Goal: Transaction & Acquisition: Purchase product/service

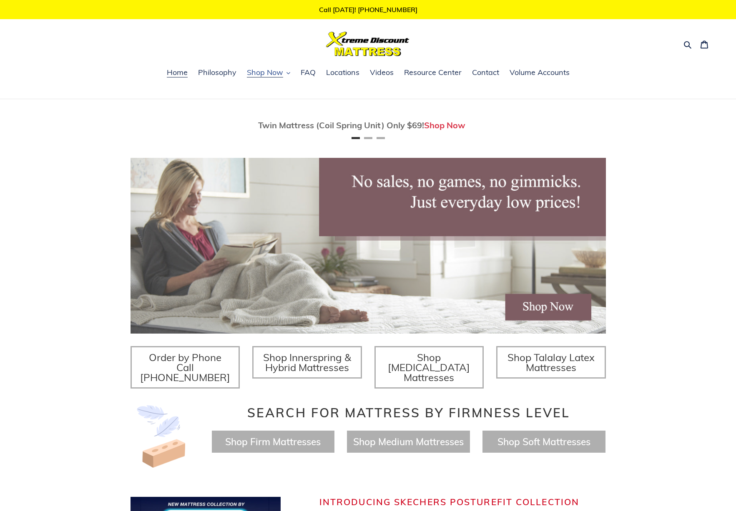
click at [263, 69] on span "Shop Now" at bounding box center [265, 73] width 36 height 10
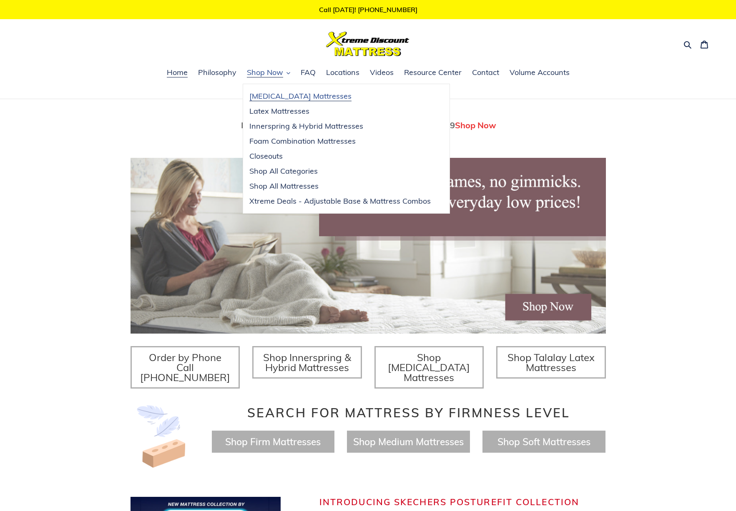
scroll to position [0, 475]
click at [266, 73] on span "Shop Now" at bounding box center [265, 73] width 36 height 10
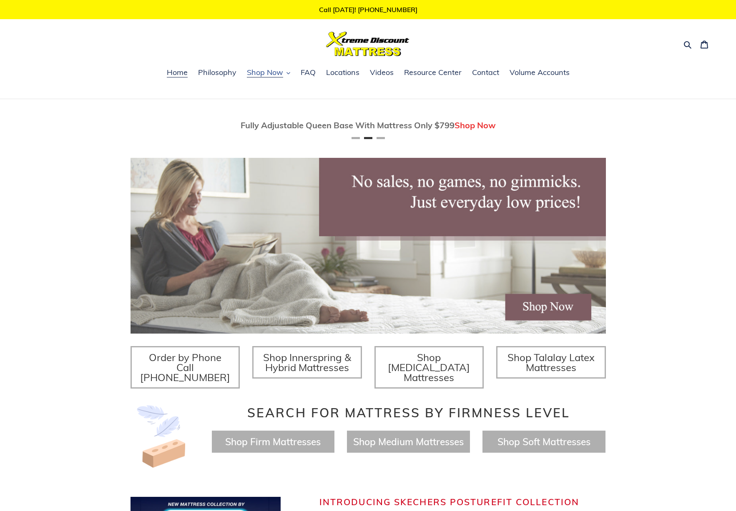
click at [266, 73] on span "Shop Now" at bounding box center [265, 73] width 36 height 10
click at [82, 275] on div "Twin Mattress (Coil Spring Unit) Only $69! Shop Now Fully Adjustable Queen Base…" at bounding box center [368, 286] width 736 height 375
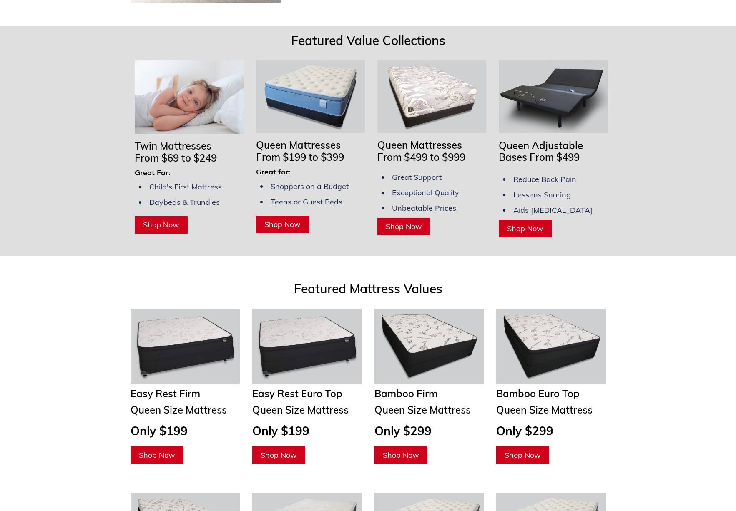
scroll to position [0, 0]
click at [392, 222] on span "Shop Now" at bounding box center [404, 227] width 36 height 10
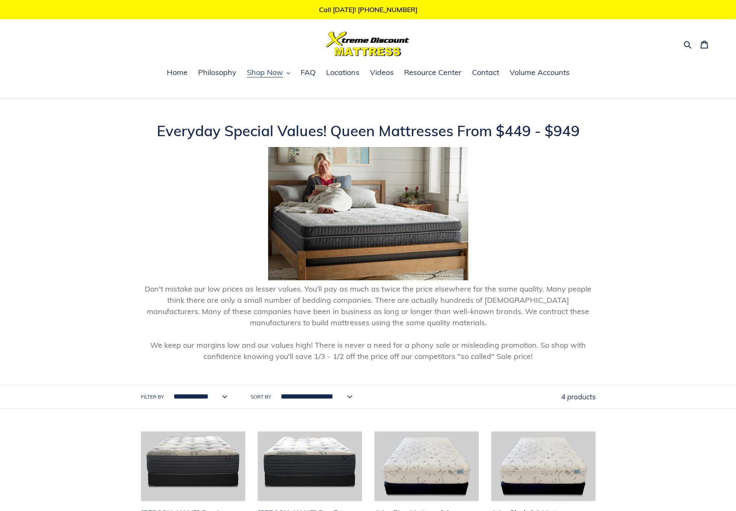
click at [273, 72] on span "Shop Now" at bounding box center [265, 73] width 36 height 10
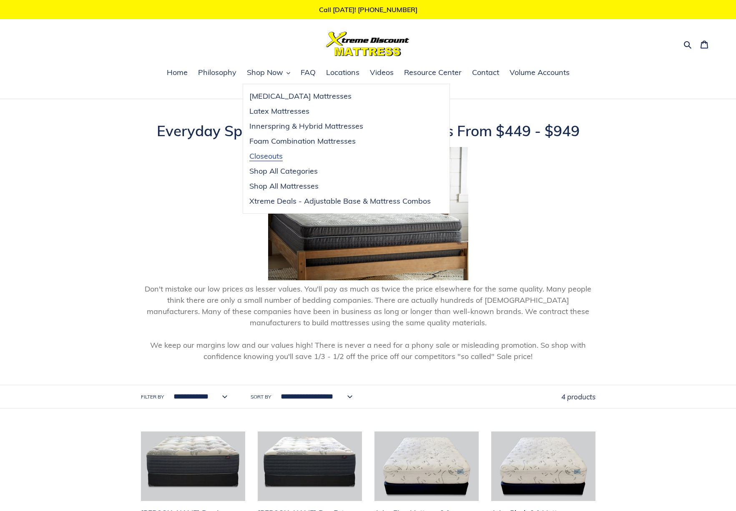
click at [258, 154] on span "Closeouts" at bounding box center [265, 156] width 33 height 10
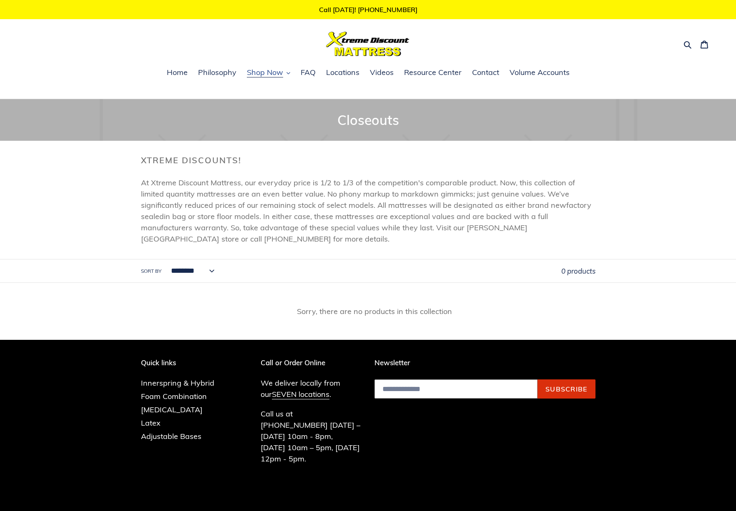
click at [267, 71] on span "Shop Now" at bounding box center [265, 73] width 36 height 10
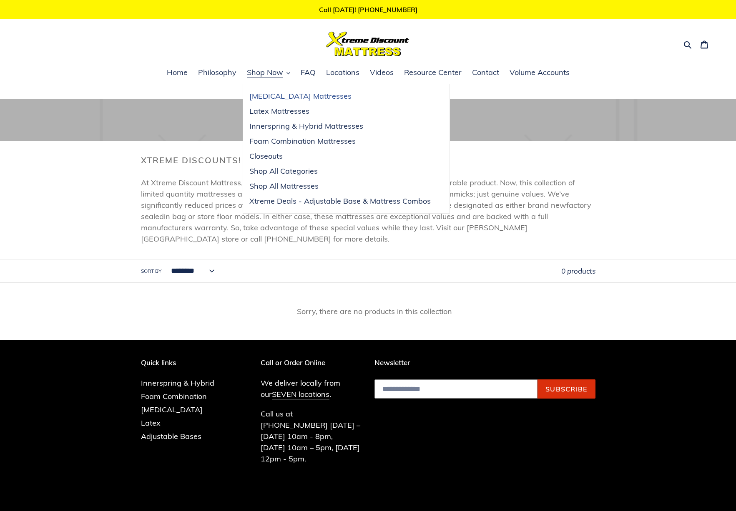
click at [263, 100] on span "[MEDICAL_DATA] Mattresses" at bounding box center [300, 96] width 102 height 10
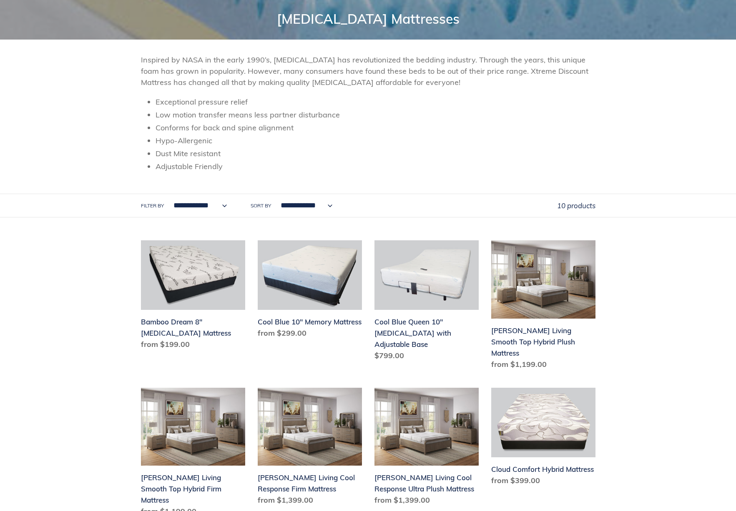
scroll to position [103, 0]
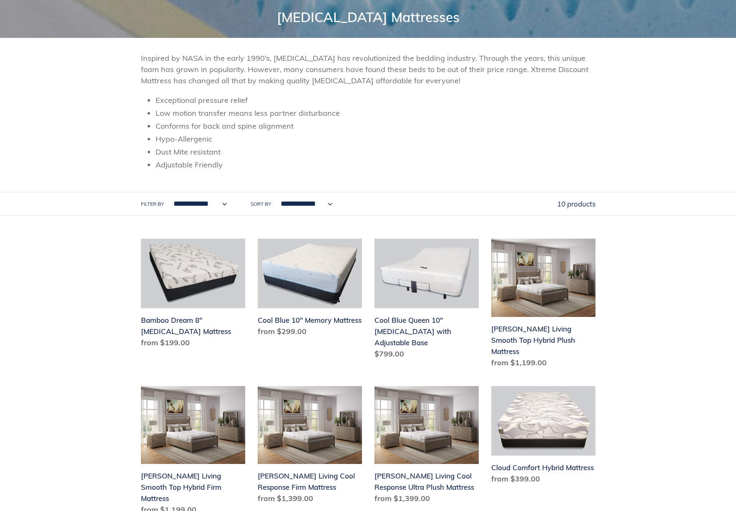
click at [296, 202] on select "**********" at bounding box center [304, 204] width 63 height 23
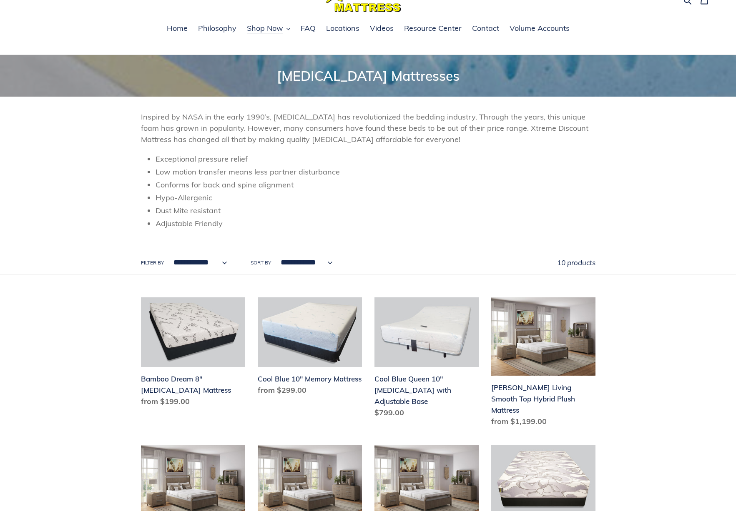
scroll to position [0, 0]
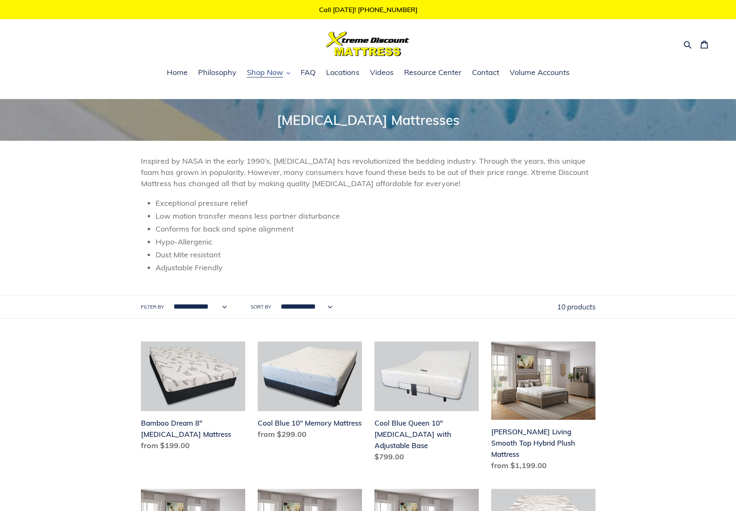
click at [259, 73] on span "Shop Now" at bounding box center [265, 73] width 36 height 10
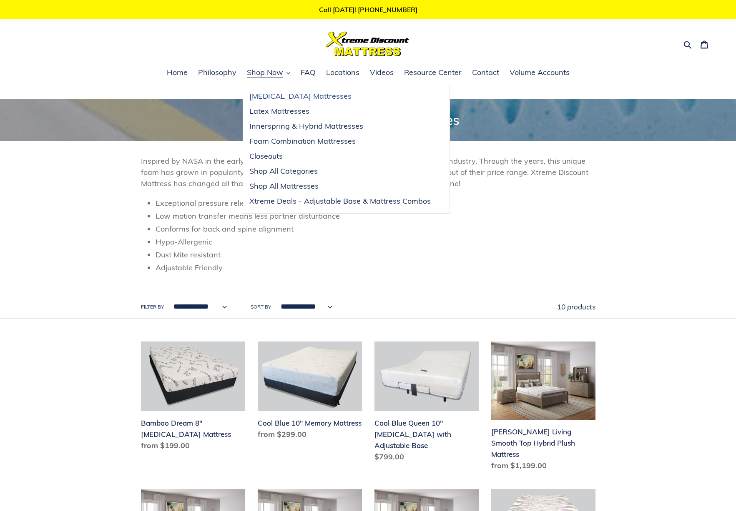
click at [288, 98] on span "[MEDICAL_DATA] Mattresses" at bounding box center [300, 96] width 102 height 10
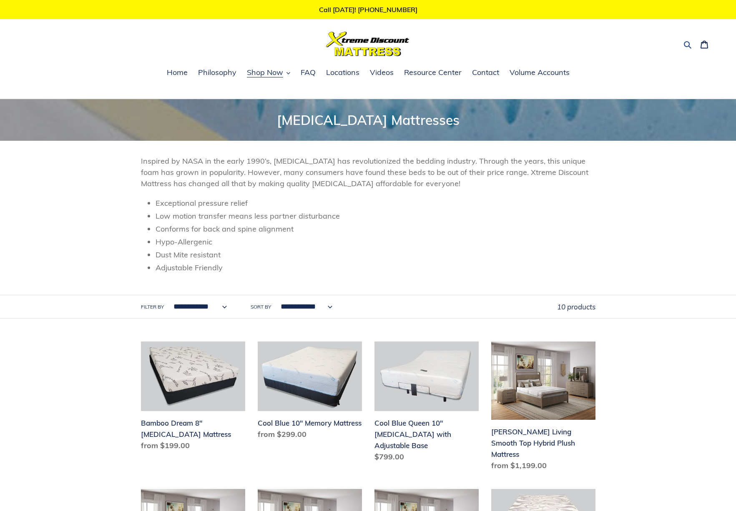
click at [687, 45] on icon "button" at bounding box center [687, 44] width 8 height 8
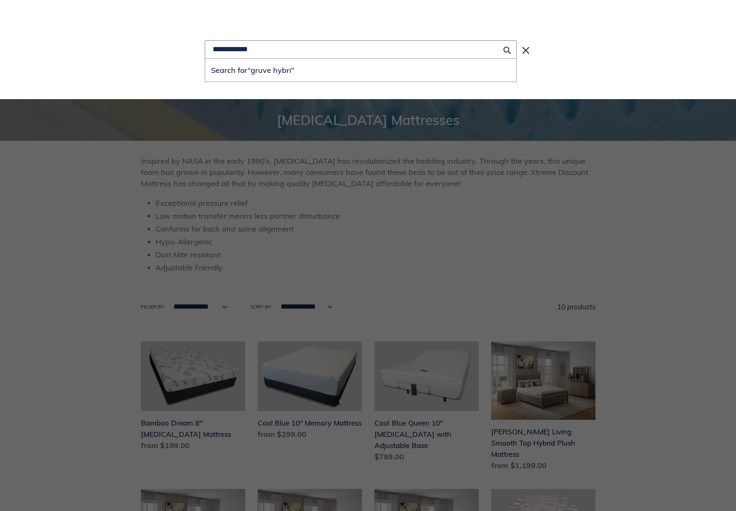
type input "**********"
click at [205, 59] on button "Search for “gruve hybri”" at bounding box center [360, 70] width 311 height 23
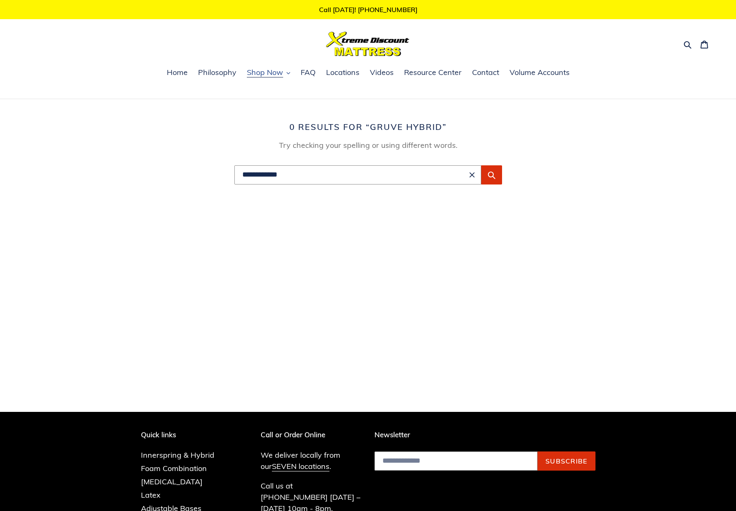
click at [269, 70] on span "Shop Now" at bounding box center [265, 73] width 36 height 10
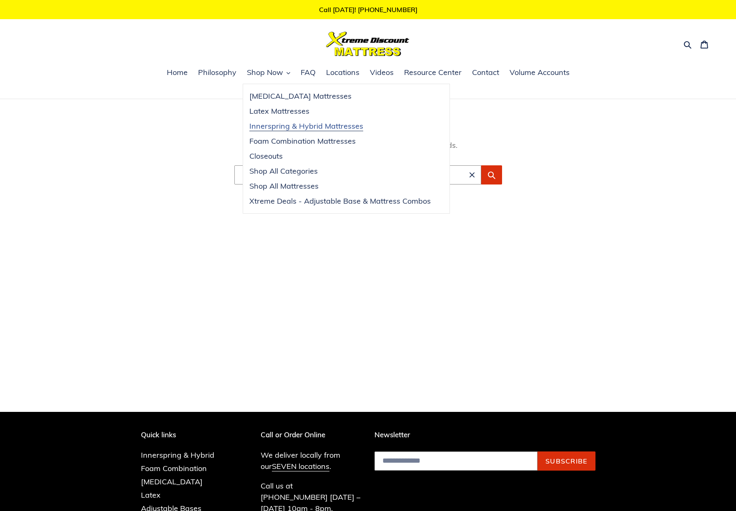
click at [265, 128] on span "Innerspring & Hybrid Mattresses" at bounding box center [306, 126] width 114 height 10
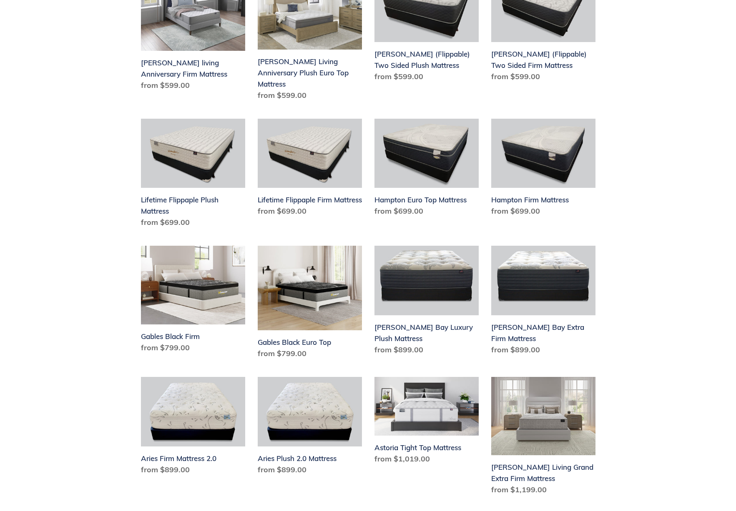
scroll to position [873, 0]
